Goal: Transaction & Acquisition: Book appointment/travel/reservation

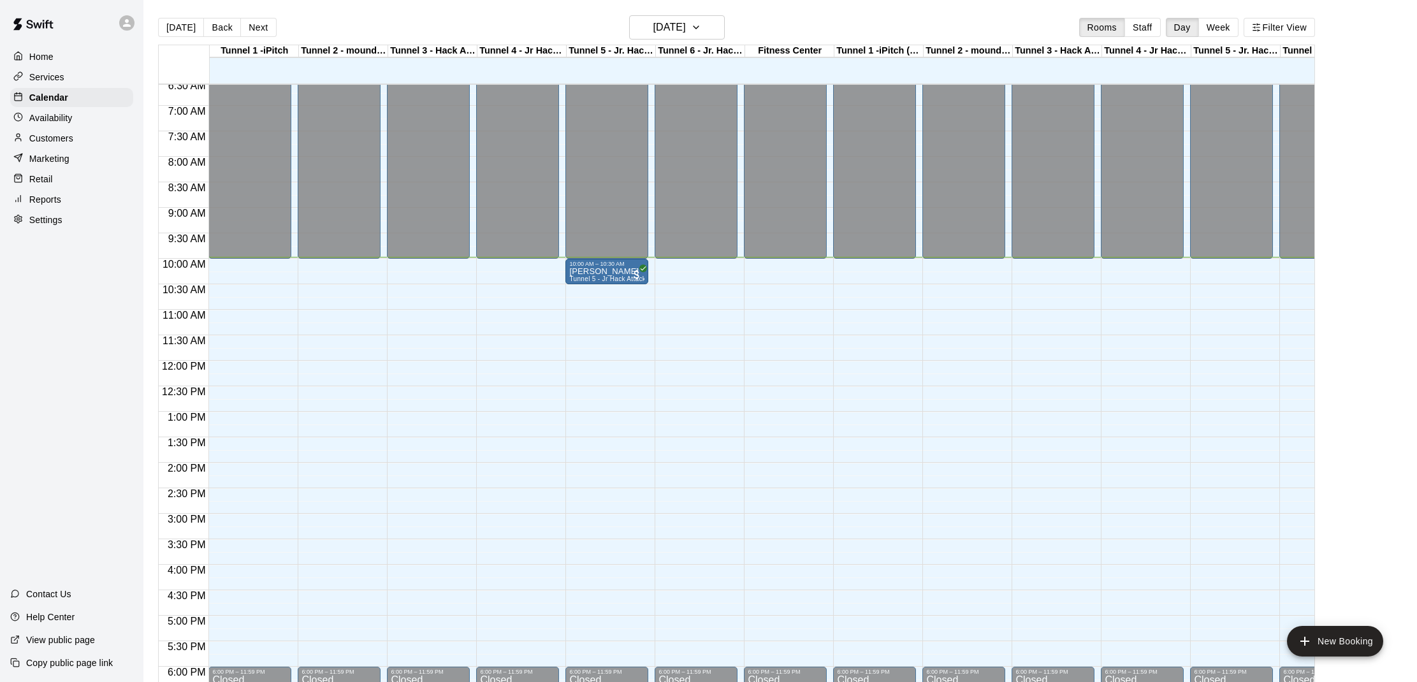
scroll to position [335, 0]
click at [599, 273] on p "[PERSON_NAME]" at bounding box center [606, 273] width 75 height 0
click at [577, 314] on img "edit" at bounding box center [582, 317] width 15 height 15
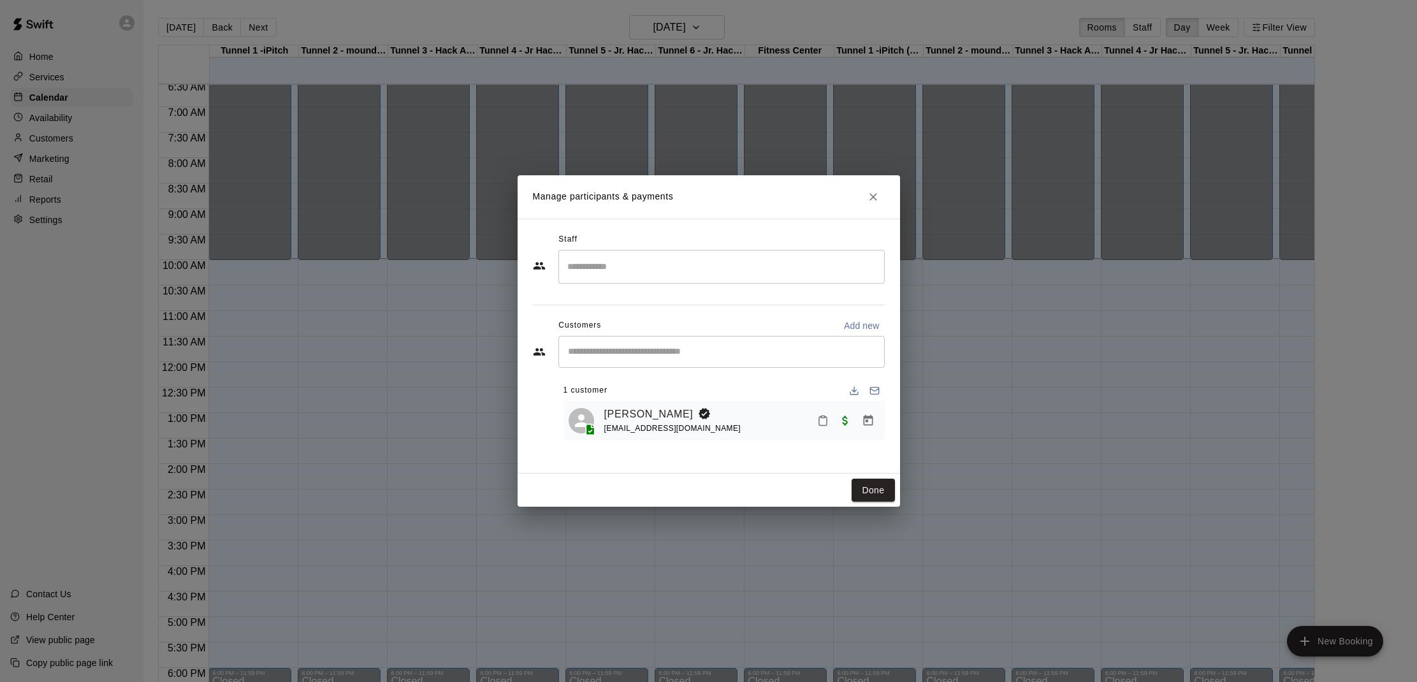
click at [824, 426] on button "Mark attendance" at bounding box center [823, 421] width 22 height 22
click at [858, 424] on p "[PERSON_NAME] attended" at bounding box center [904, 419] width 113 height 13
click at [867, 484] on button "Done" at bounding box center [872, 491] width 43 height 24
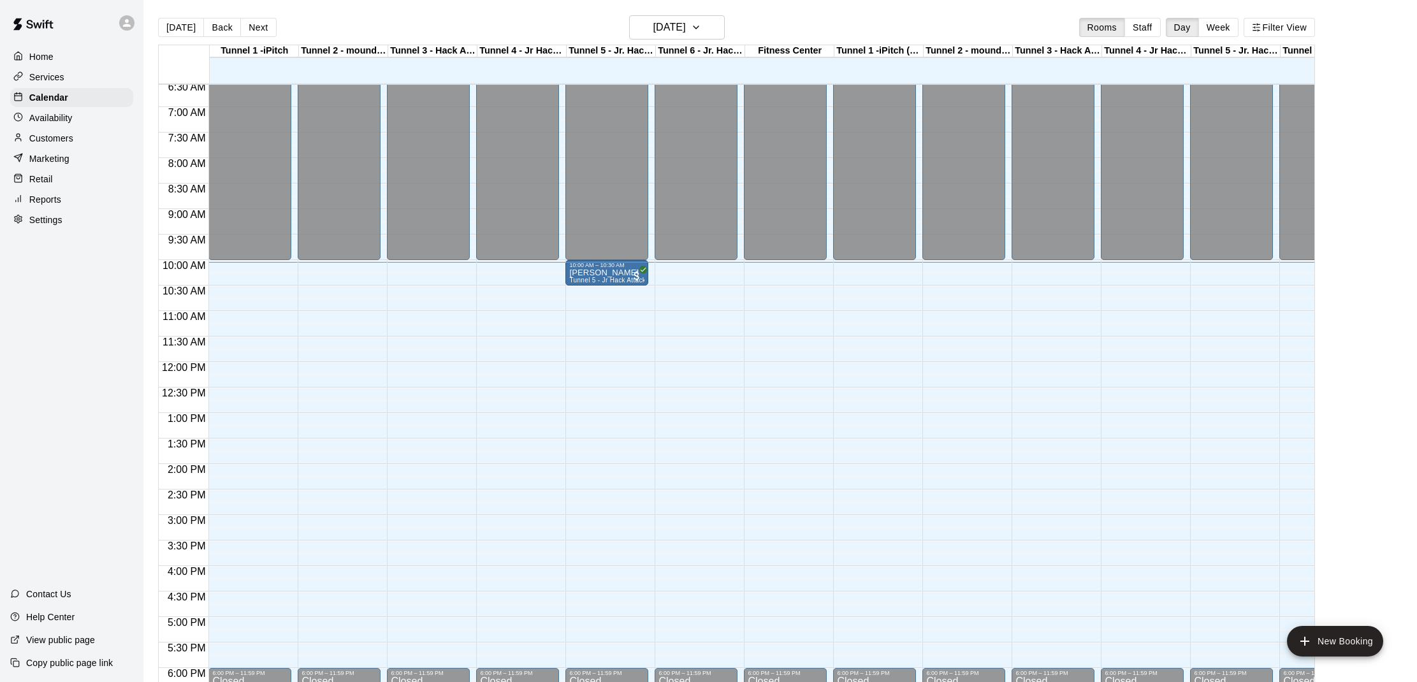
click at [124, 135] on div "Customers" at bounding box center [71, 138] width 123 height 19
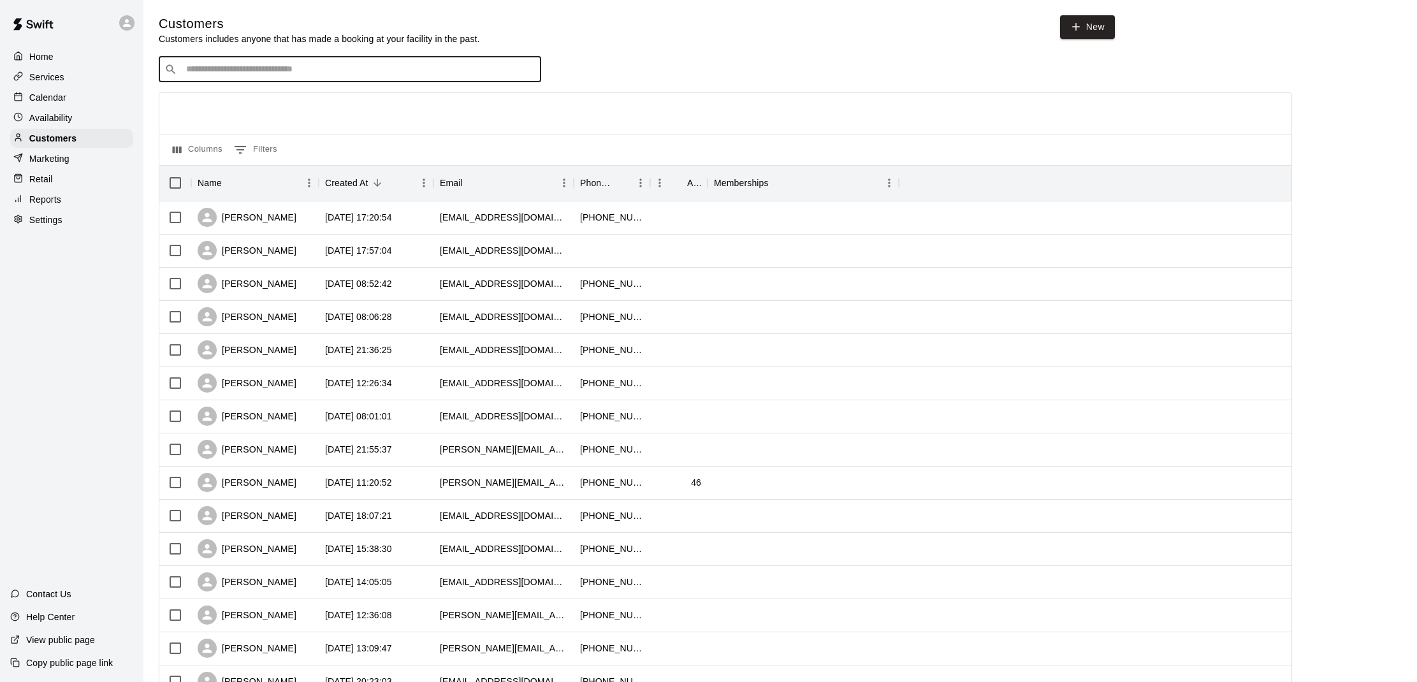
click at [294, 66] on input "Search customers by name or email" at bounding box center [358, 69] width 353 height 13
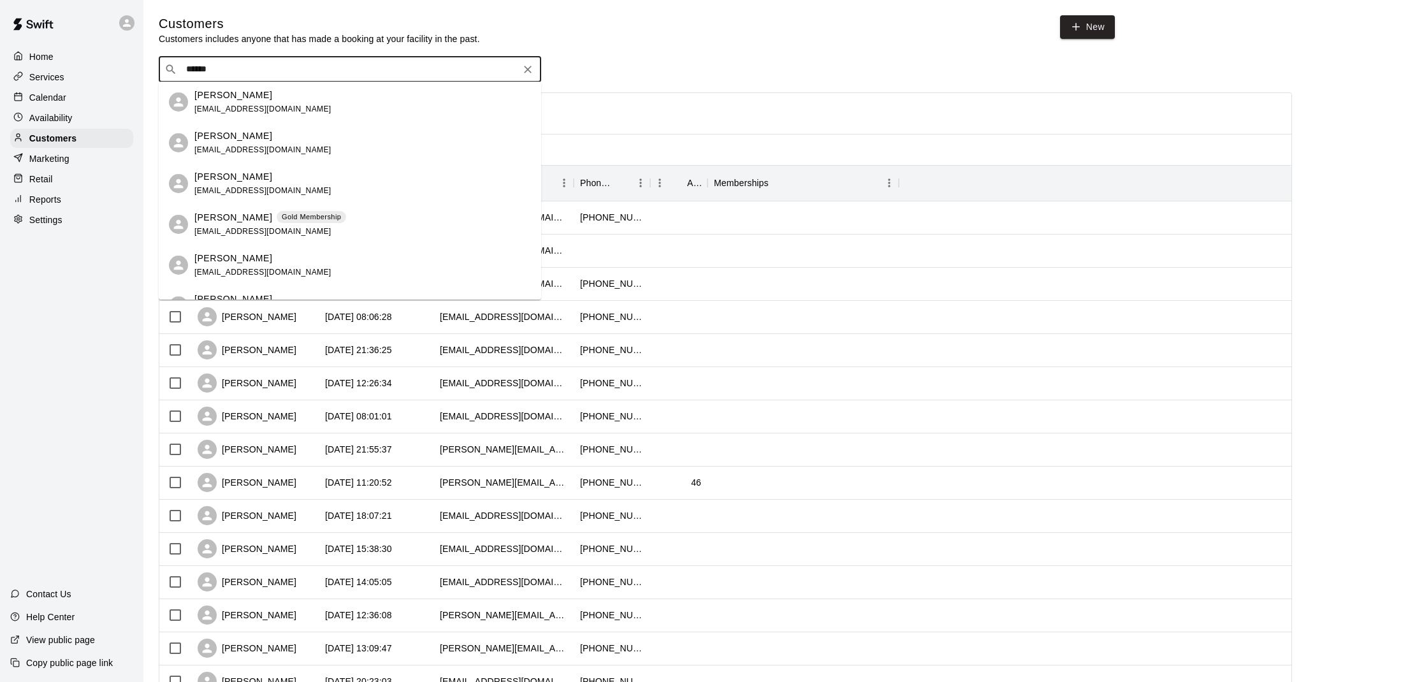
type input "*****"
click at [631, 108] on div at bounding box center [725, 113] width 1132 height 41
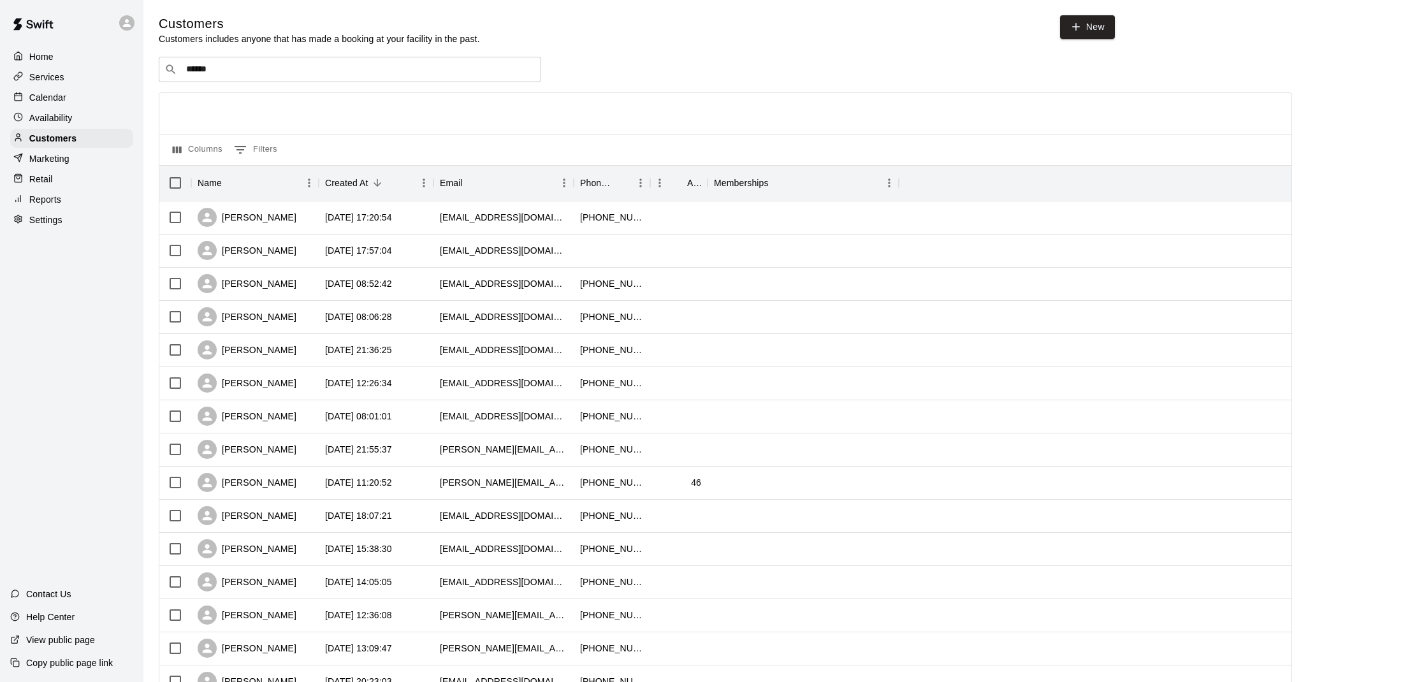
click at [99, 118] on div "Availability" at bounding box center [71, 117] width 123 height 19
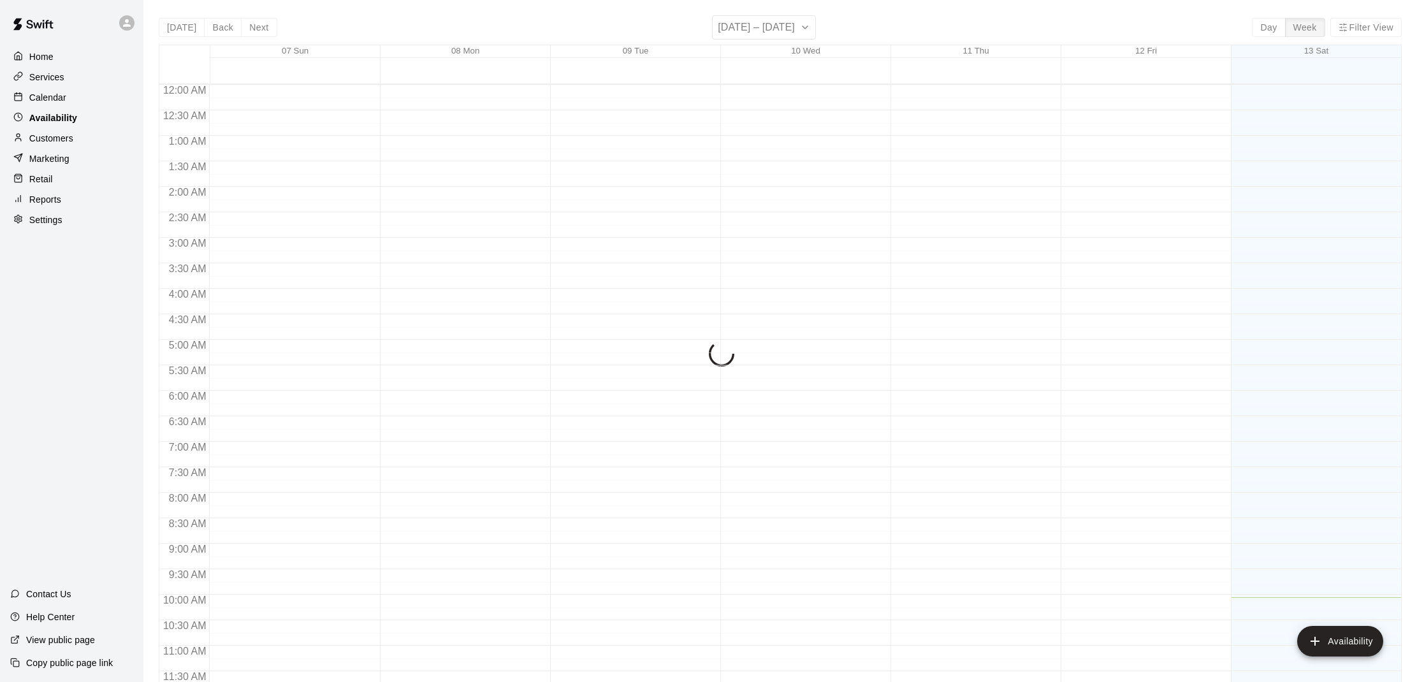
scroll to position [512, 0]
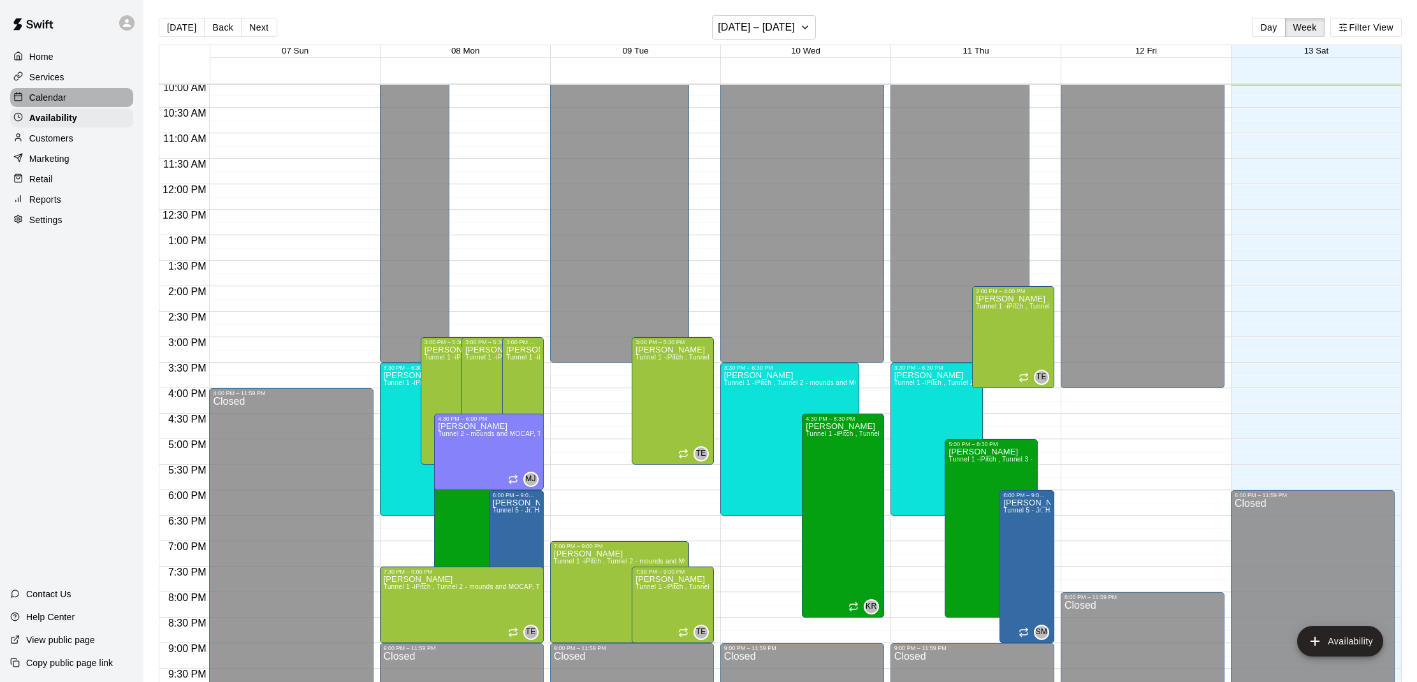
click at [101, 101] on div "Calendar" at bounding box center [71, 97] width 123 height 19
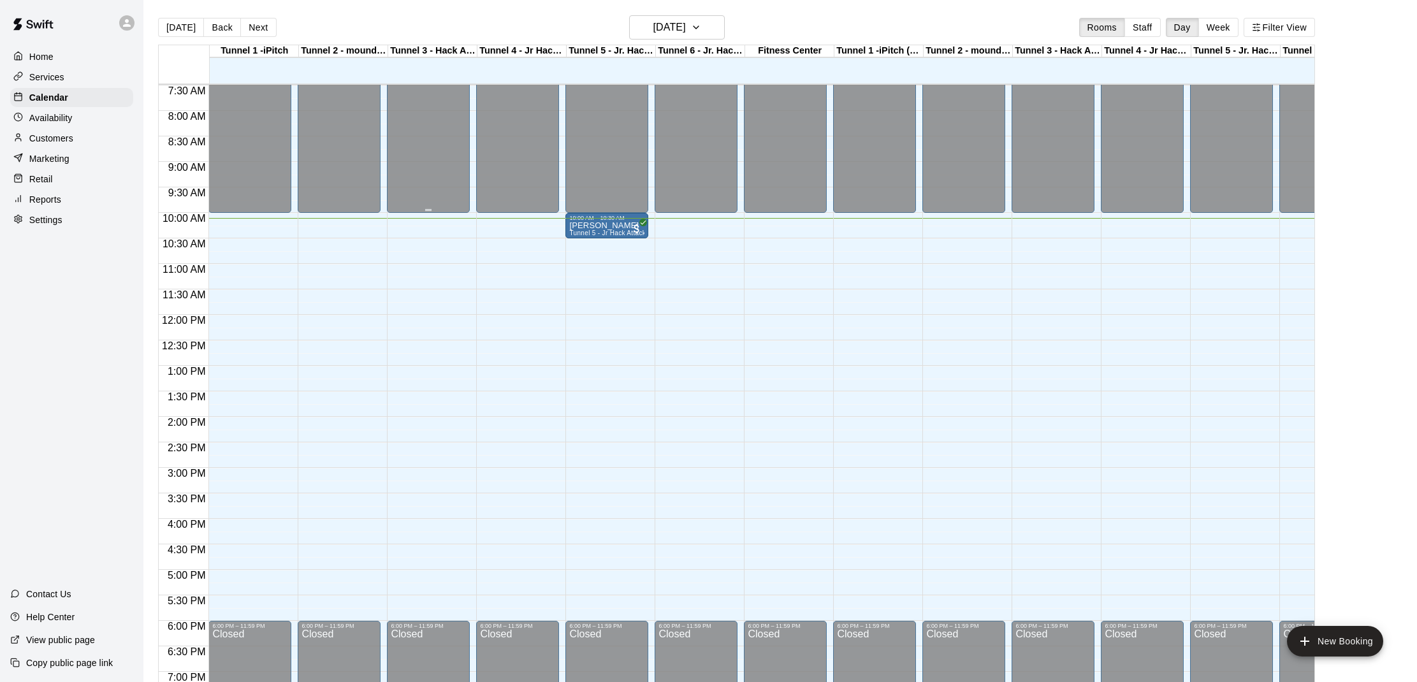
scroll to position [377, 0]
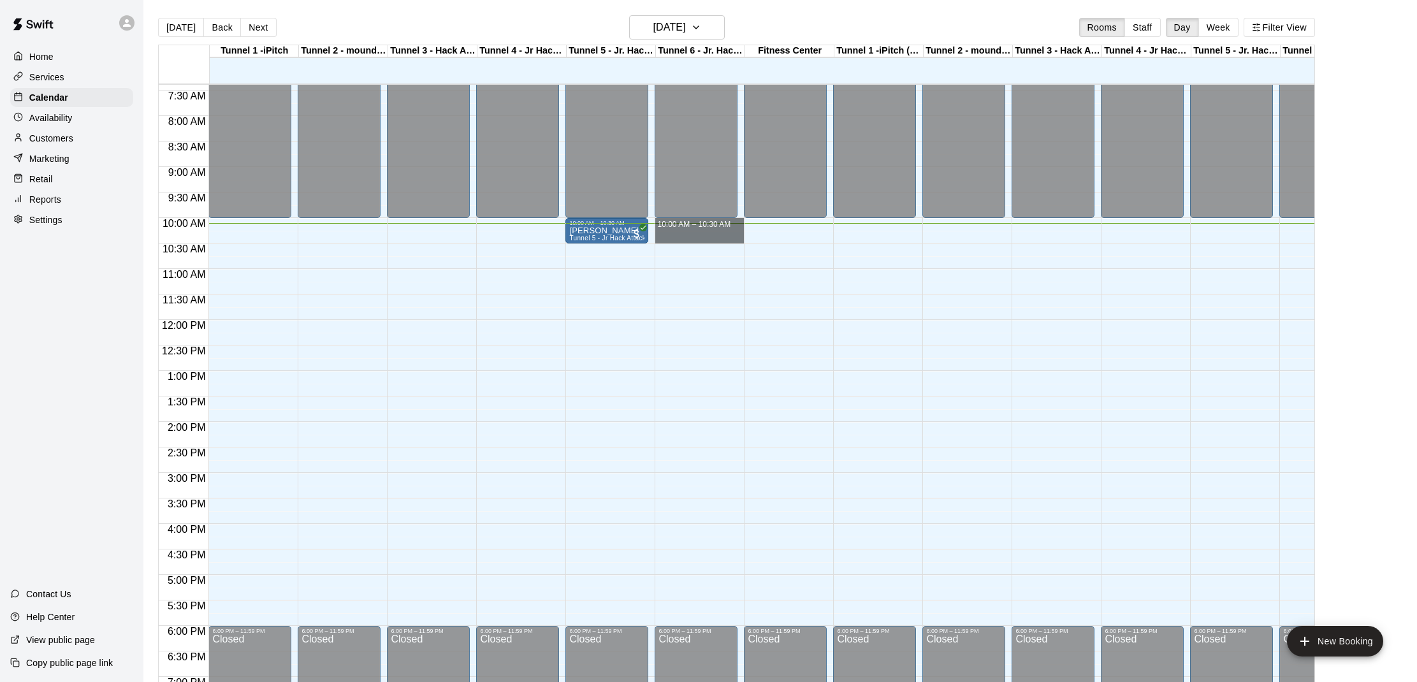
drag, startPoint x: 674, startPoint y: 221, endPoint x: 674, endPoint y: 232, distance: 10.9
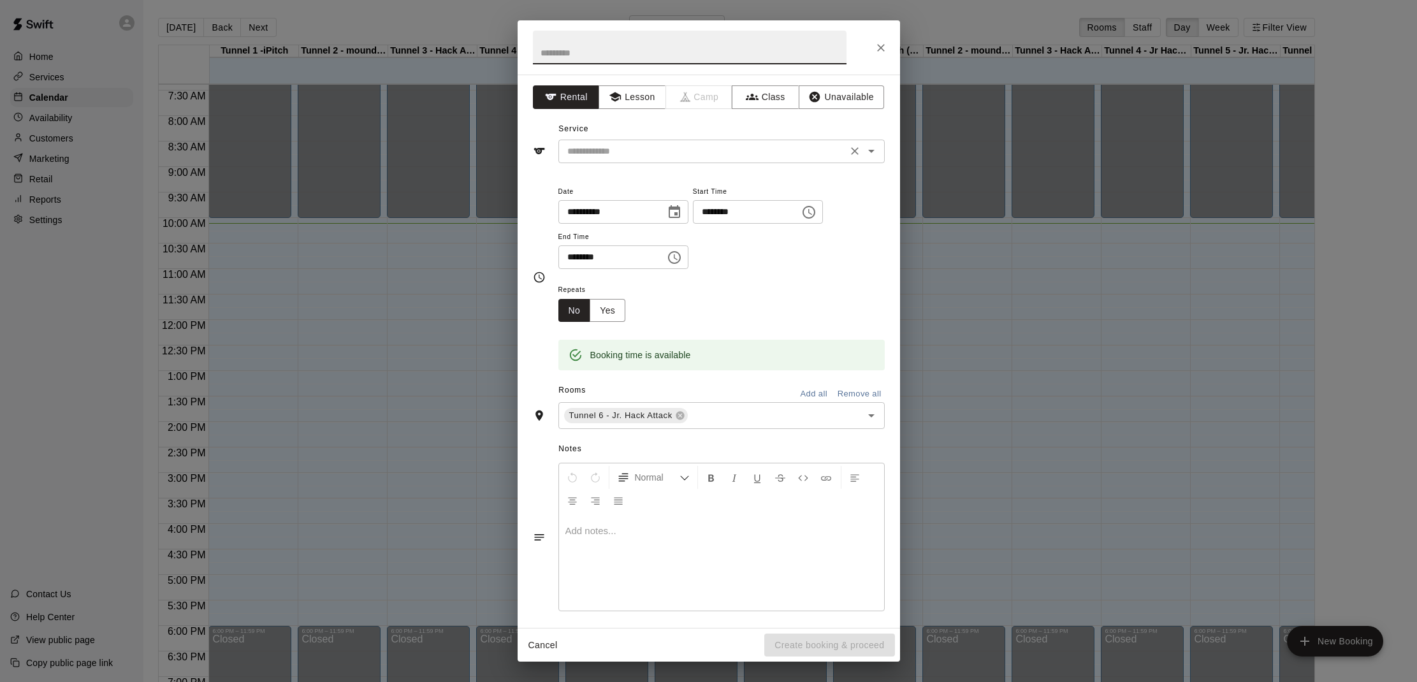
drag, startPoint x: 642, startPoint y: 154, endPoint x: 635, endPoint y: 162, distance: 10.0
click at [641, 154] on input "text" at bounding box center [702, 151] width 281 height 16
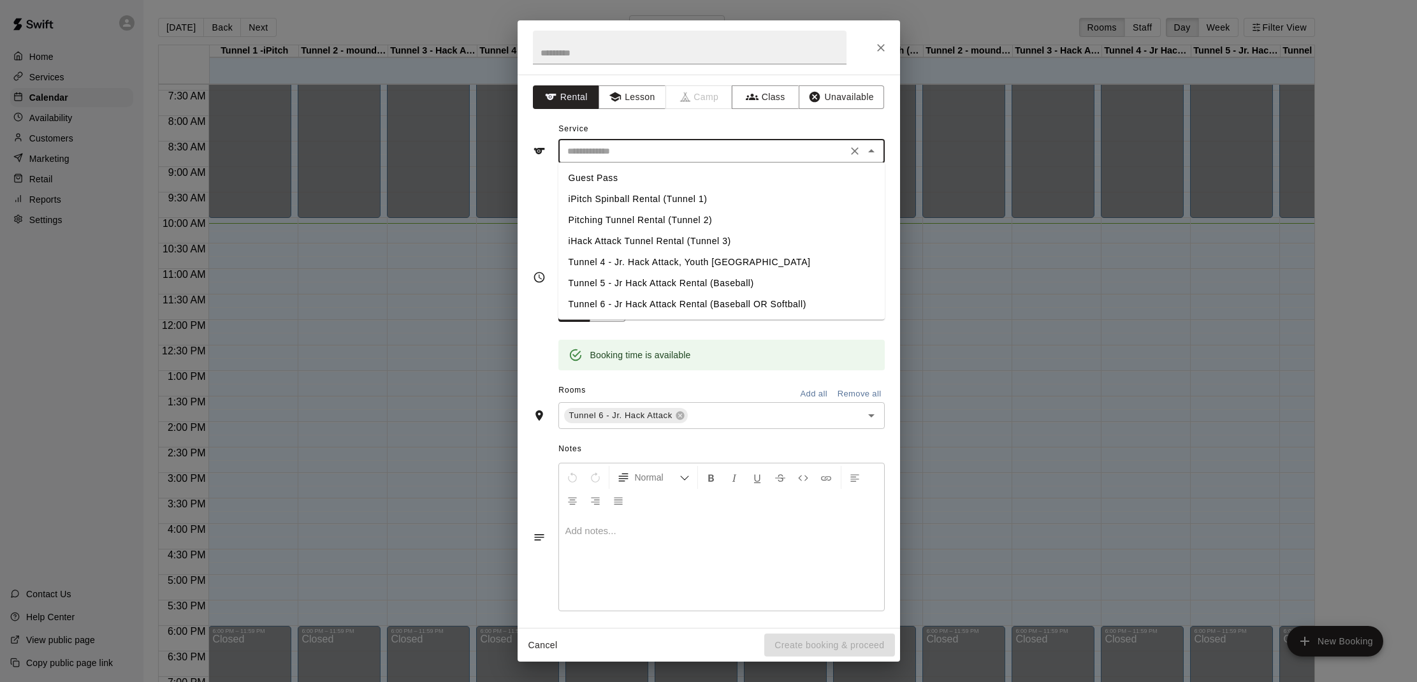
drag, startPoint x: 626, startPoint y: 299, endPoint x: 663, endPoint y: 343, distance: 57.5
click at [627, 300] on li "Tunnel 6 - Jr Hack Attack Rental (Baseball OR Softball)" at bounding box center [721, 304] width 326 height 21
type input "**********"
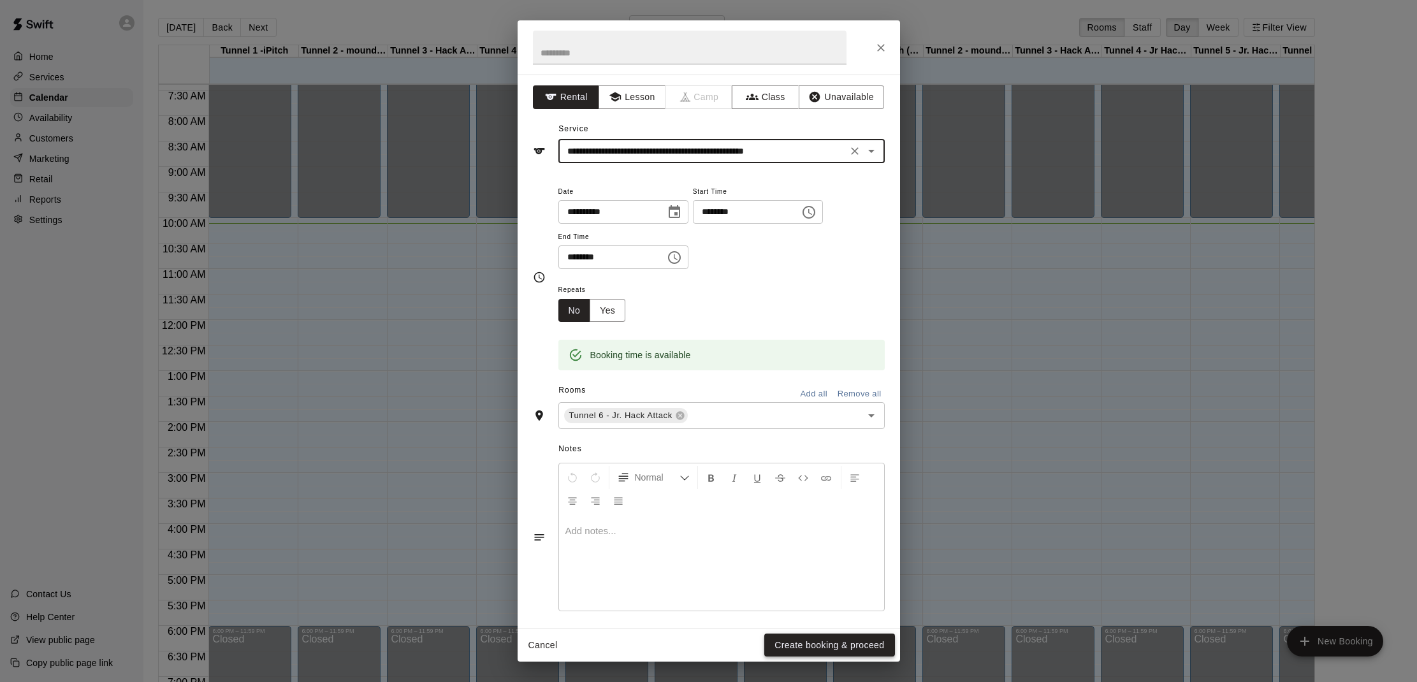
click at [816, 651] on button "Create booking & proceed" at bounding box center [829, 645] width 130 height 24
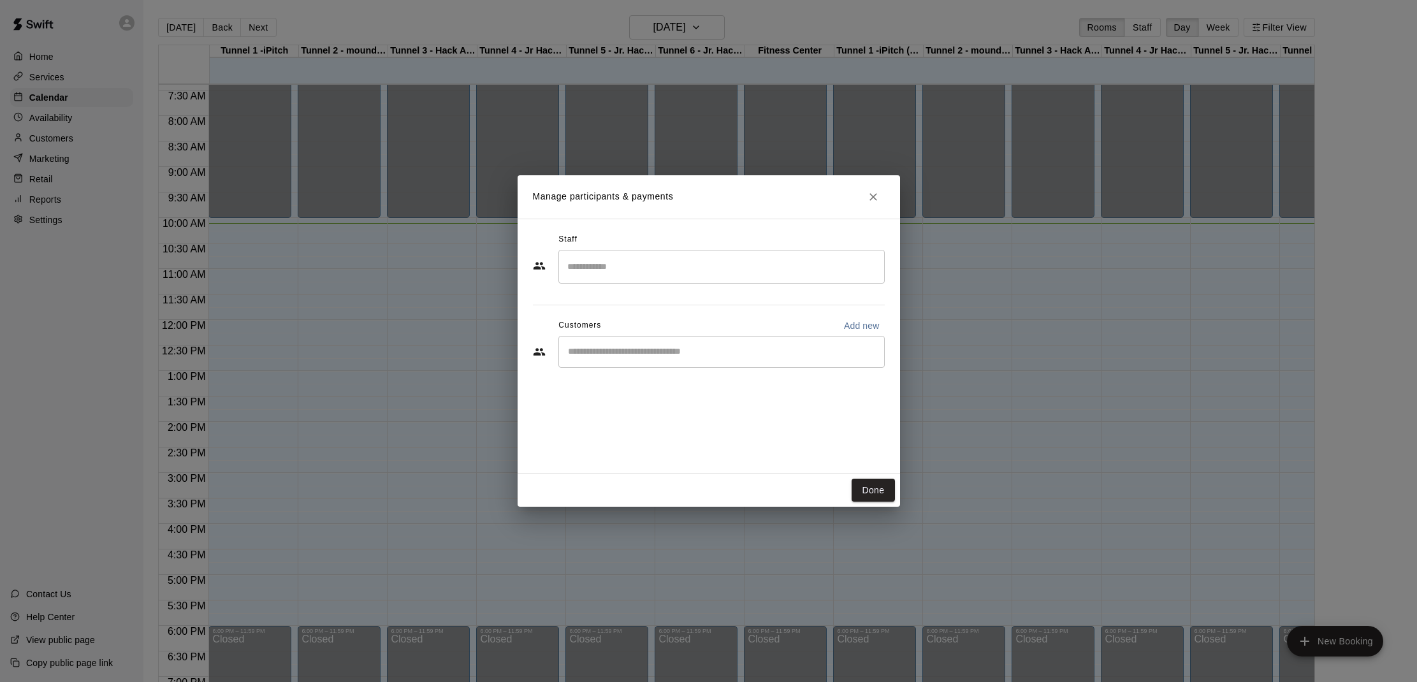
click at [665, 355] on input "Start typing to search customers..." at bounding box center [721, 351] width 315 height 13
type input "****"
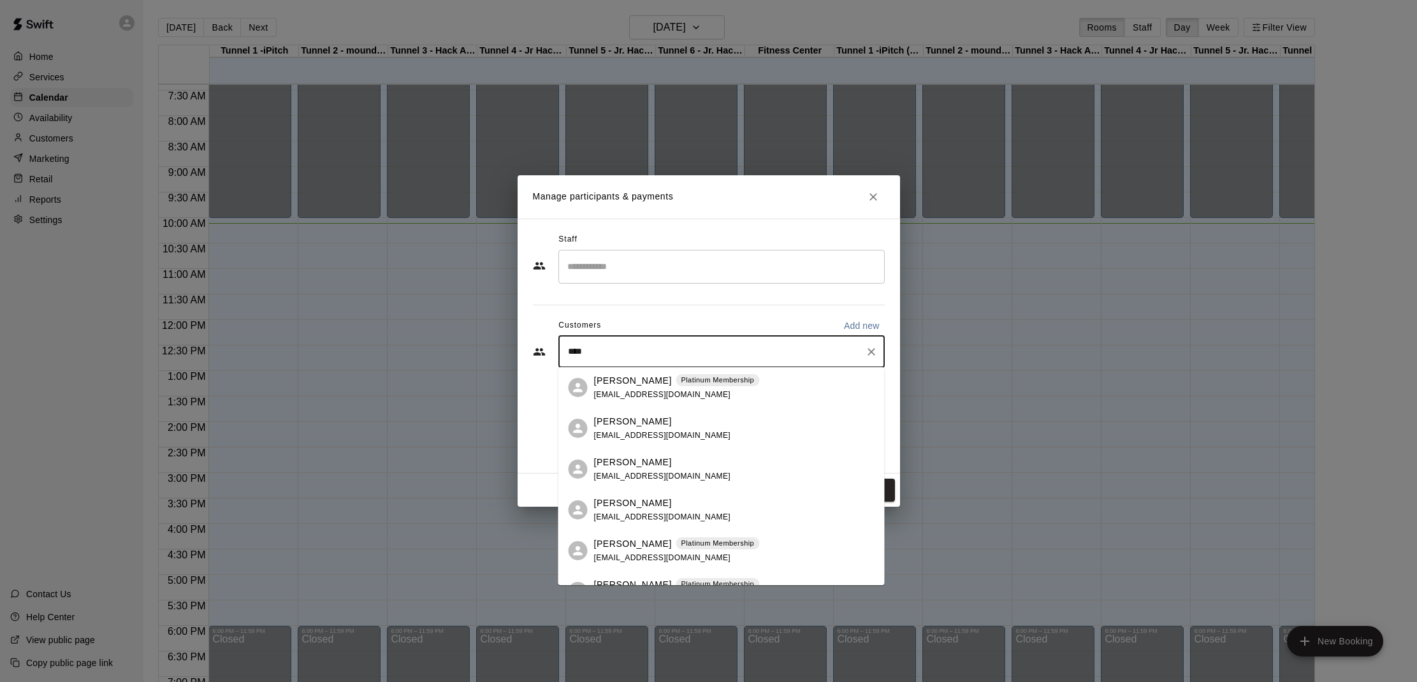
click at [609, 422] on p "[PERSON_NAME]" at bounding box center [633, 421] width 78 height 13
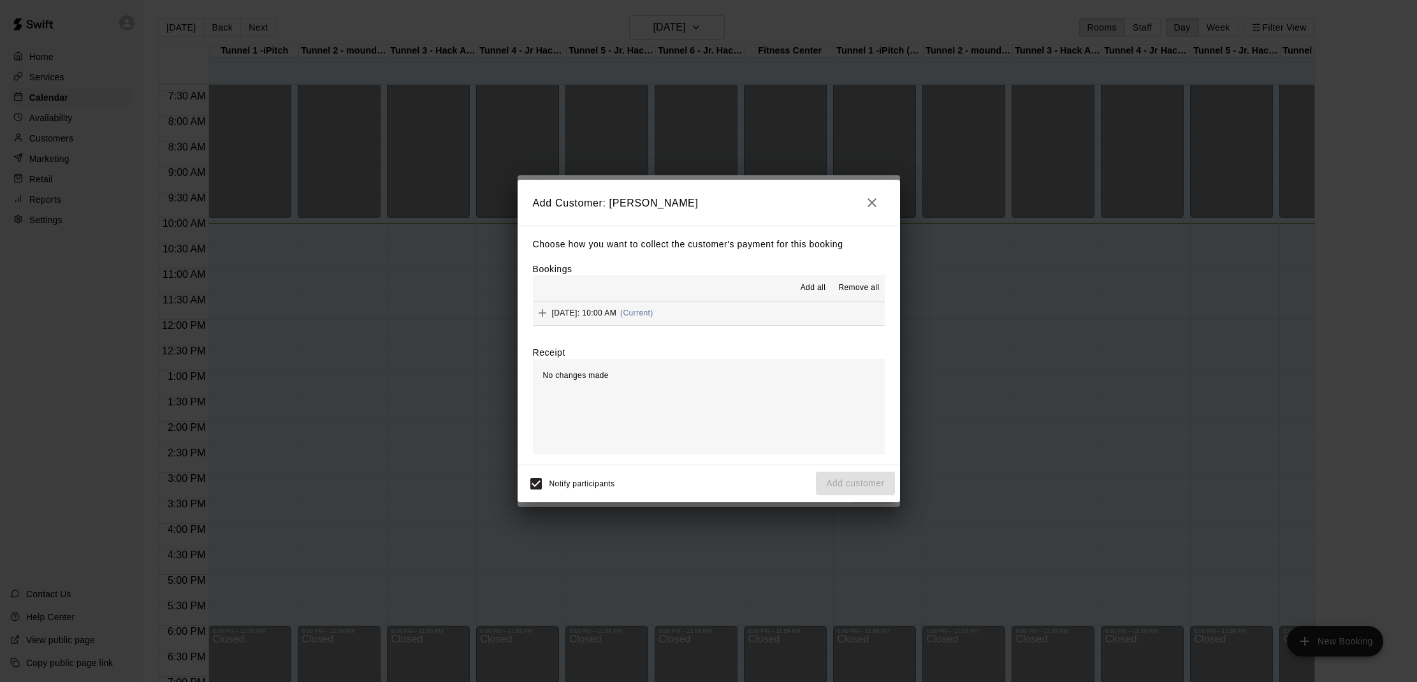
click at [811, 287] on span "Add all" at bounding box center [812, 288] width 25 height 13
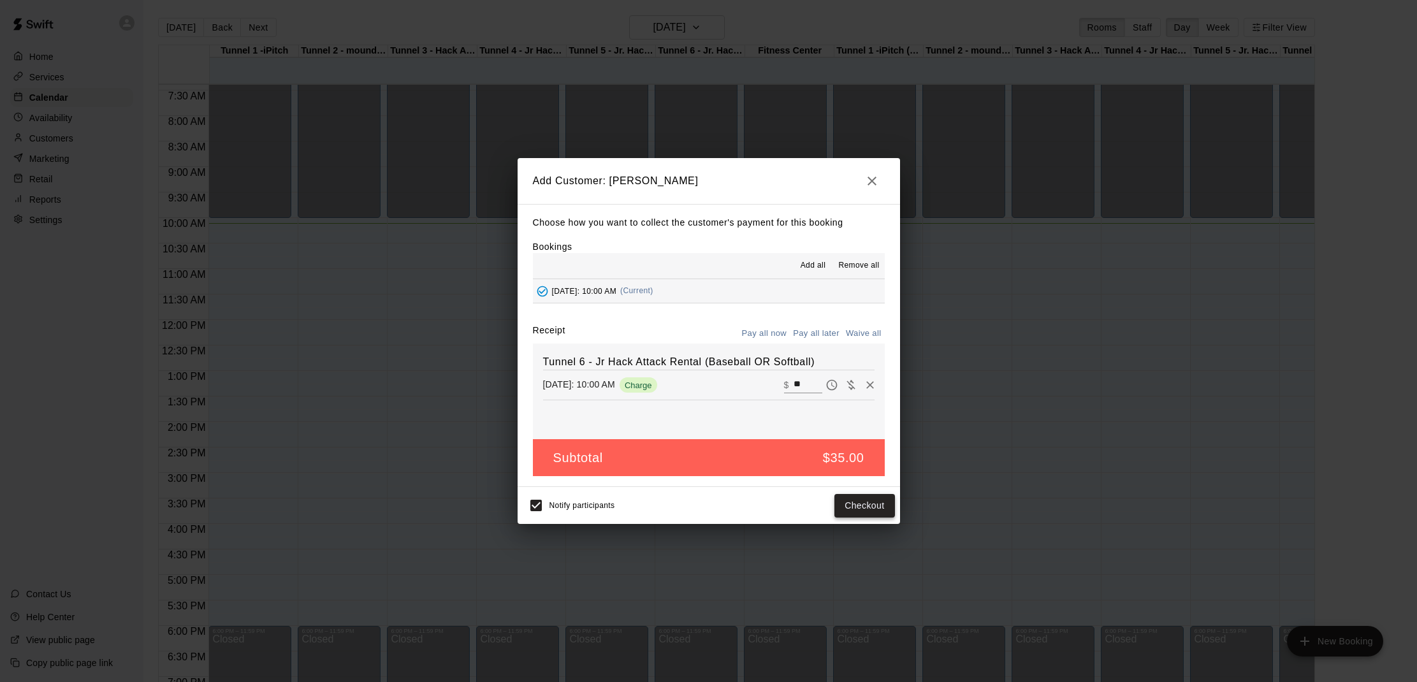
click at [859, 499] on button "Checkout" at bounding box center [864, 506] width 60 height 24
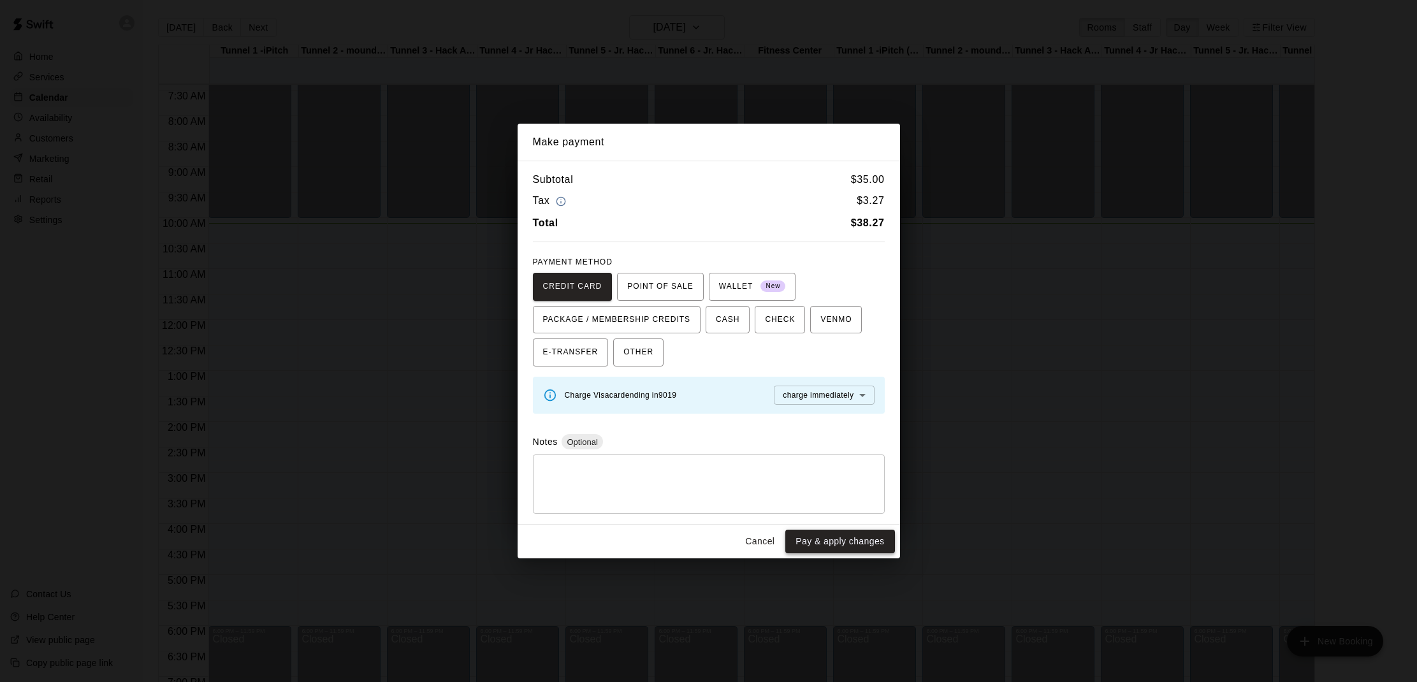
click at [839, 540] on button "Pay & apply changes" at bounding box center [839, 542] width 109 height 24
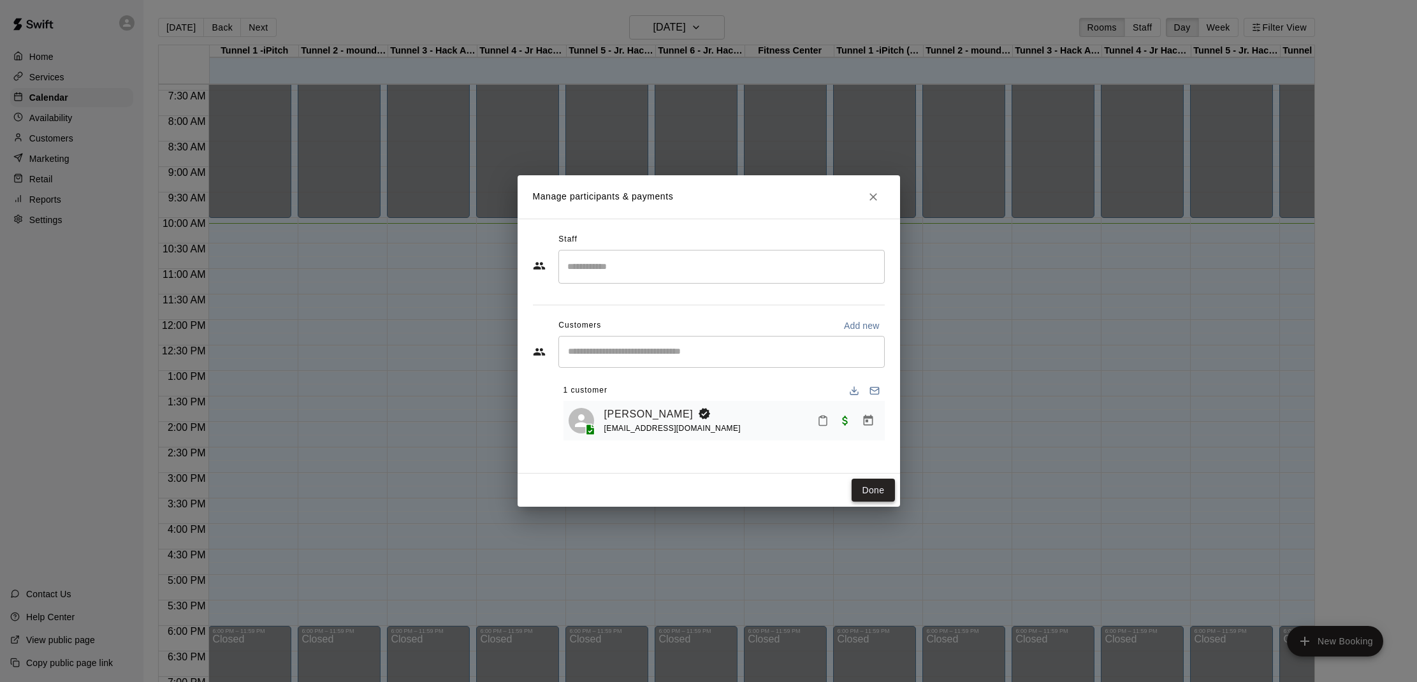
click at [860, 489] on button "Done" at bounding box center [872, 491] width 43 height 24
